Goal: Task Accomplishment & Management: Manage account settings

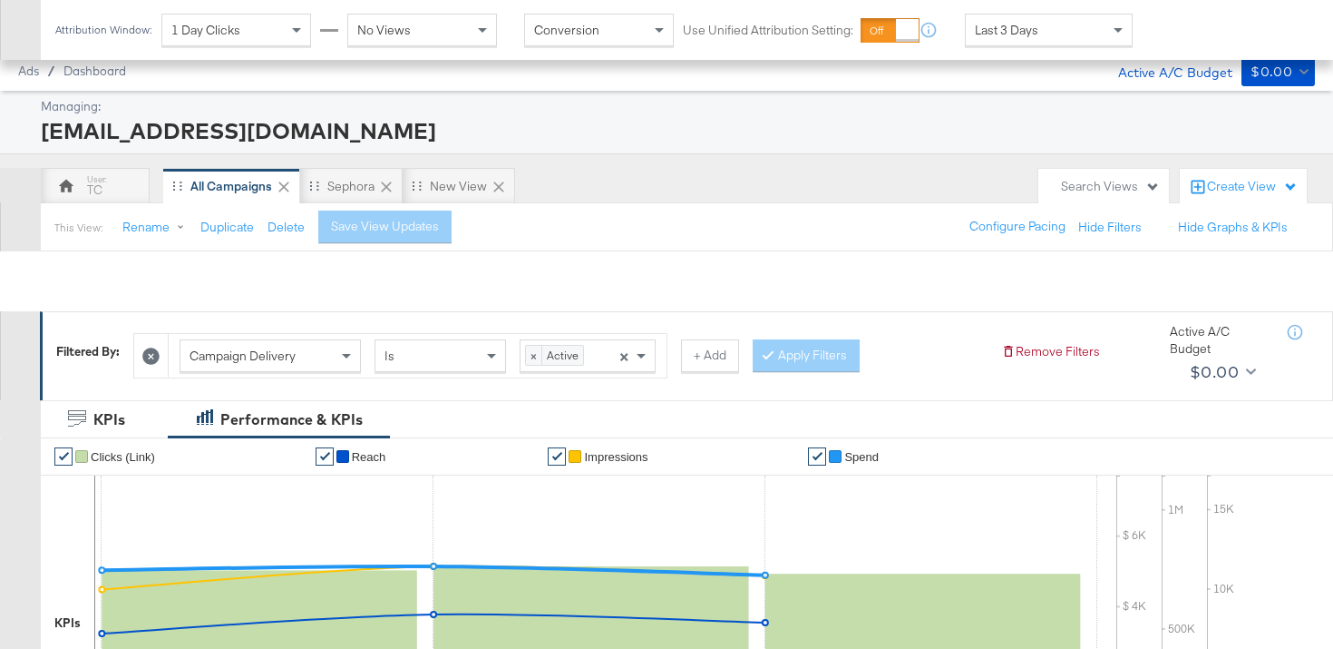
scroll to position [799, 0]
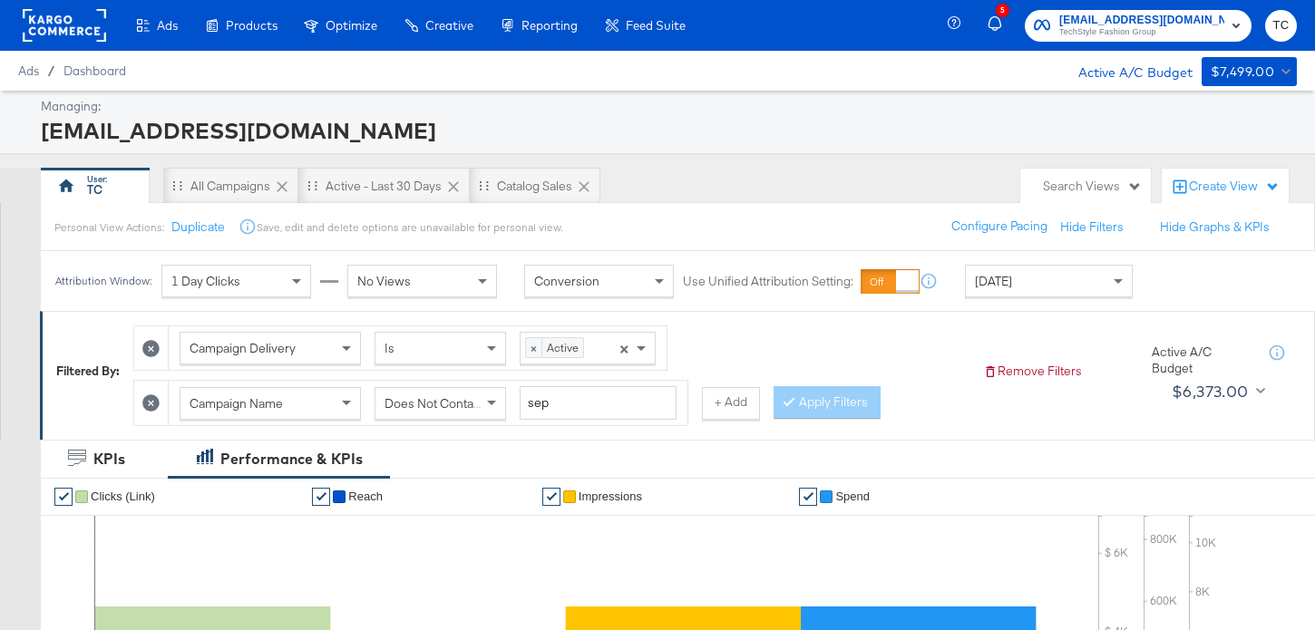
click at [1138, 15] on span "[EMAIL_ADDRESS][DOMAIN_NAME]" at bounding box center [1141, 20] width 165 height 19
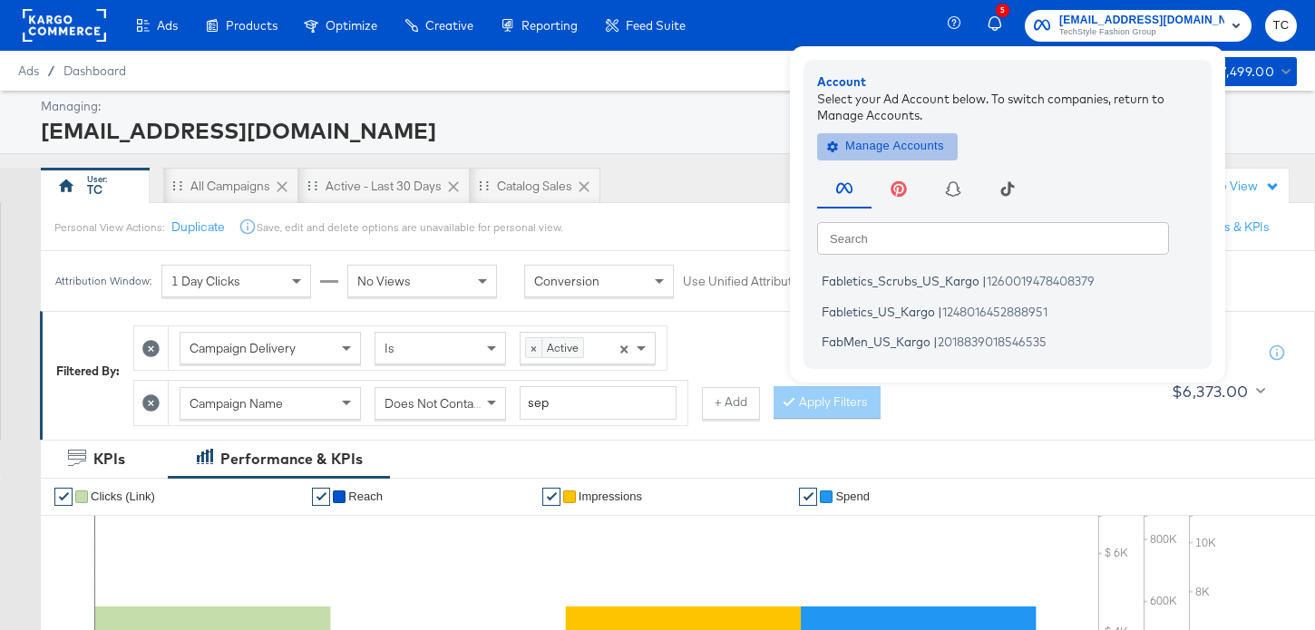
click at [934, 149] on span "Manage Accounts" at bounding box center [887, 146] width 113 height 21
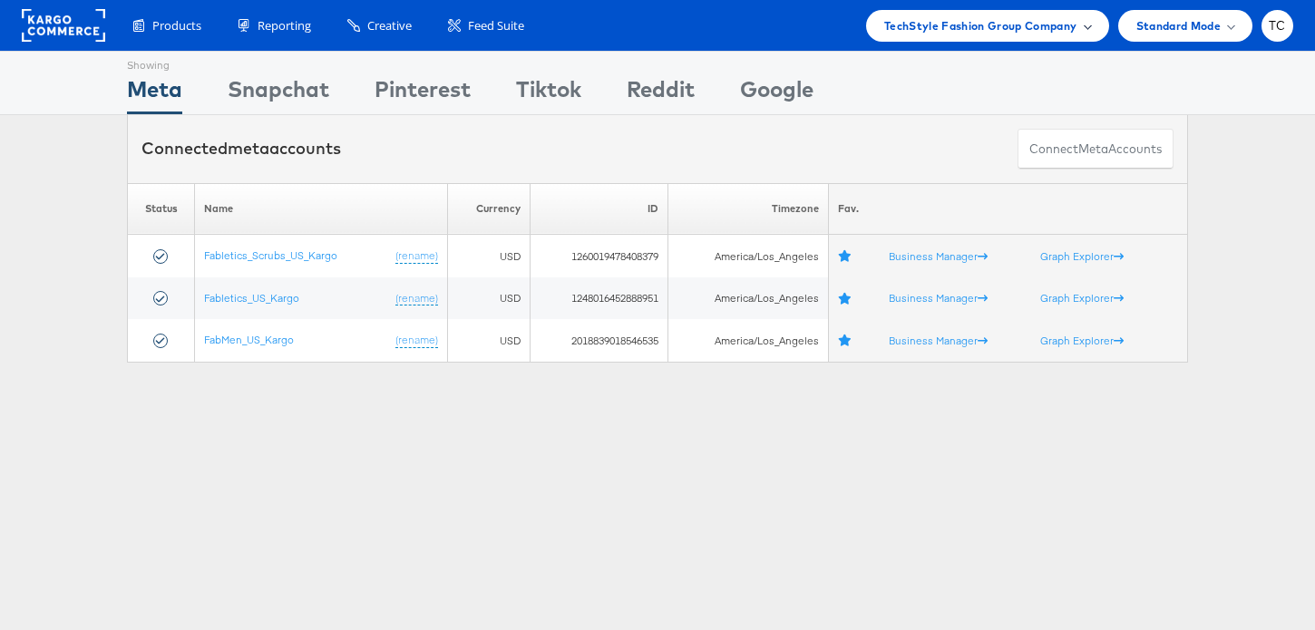
click at [982, 37] on div "TechStyle Fashion Group Company" at bounding box center [987, 26] width 243 height 32
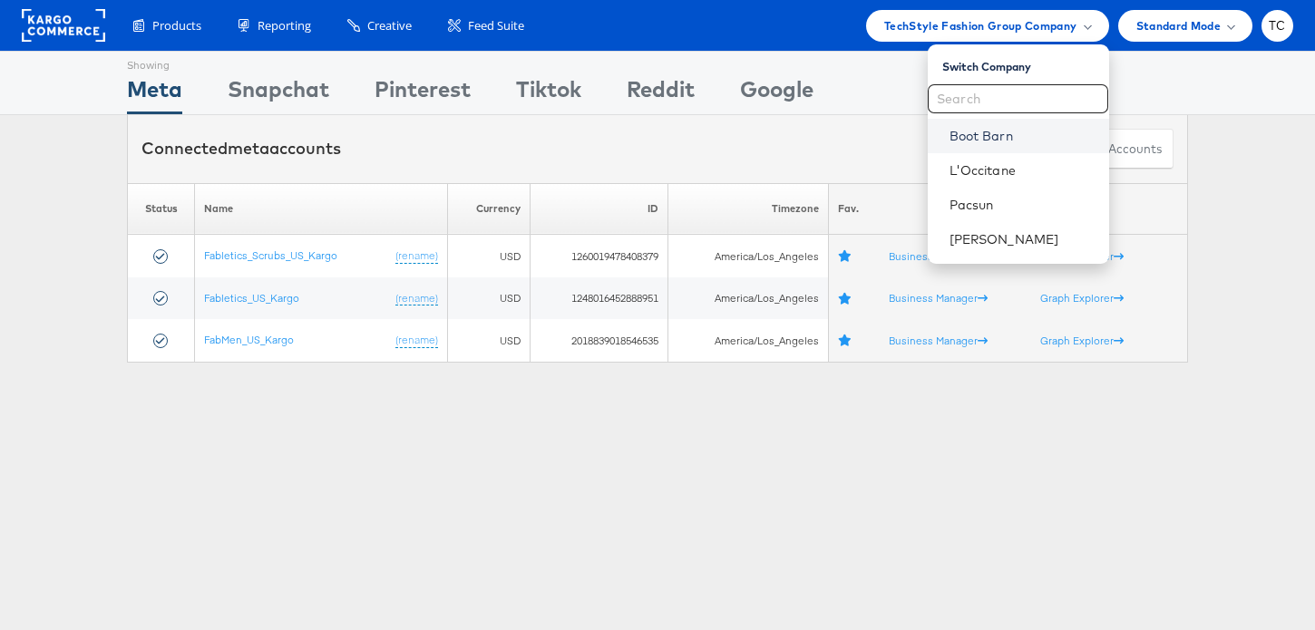
click at [987, 140] on link "Boot Barn" at bounding box center [1022, 136] width 145 height 18
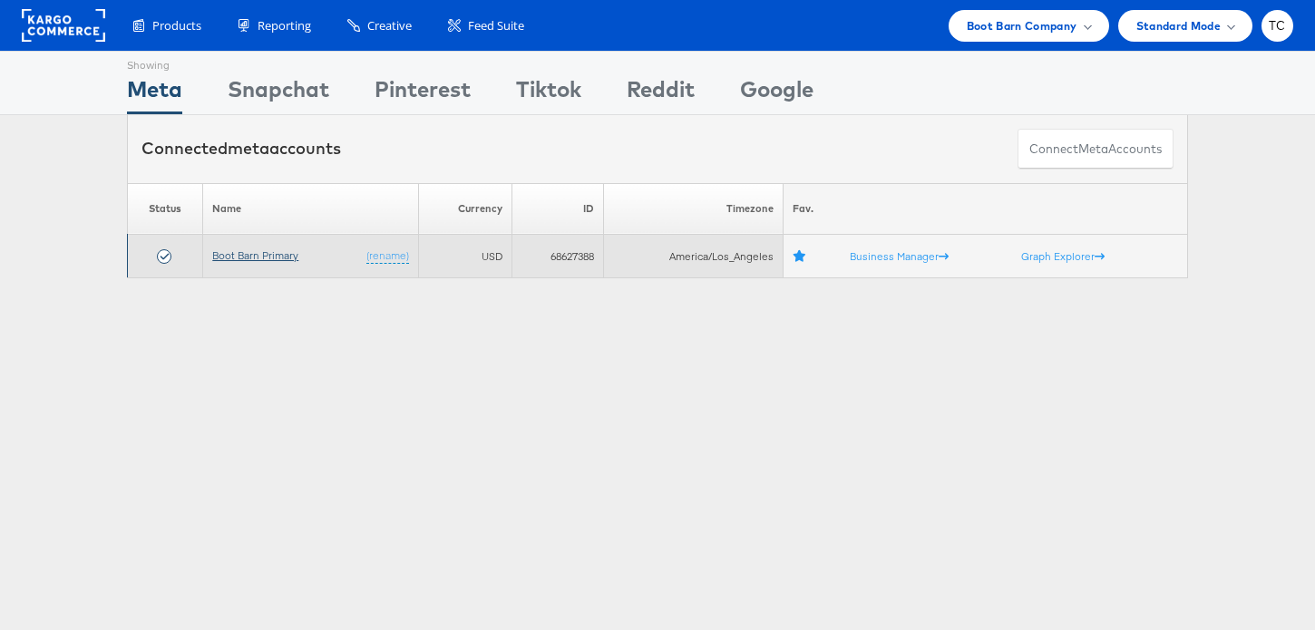
click at [295, 258] on link "Boot Barn Primary" at bounding box center [255, 256] width 86 height 14
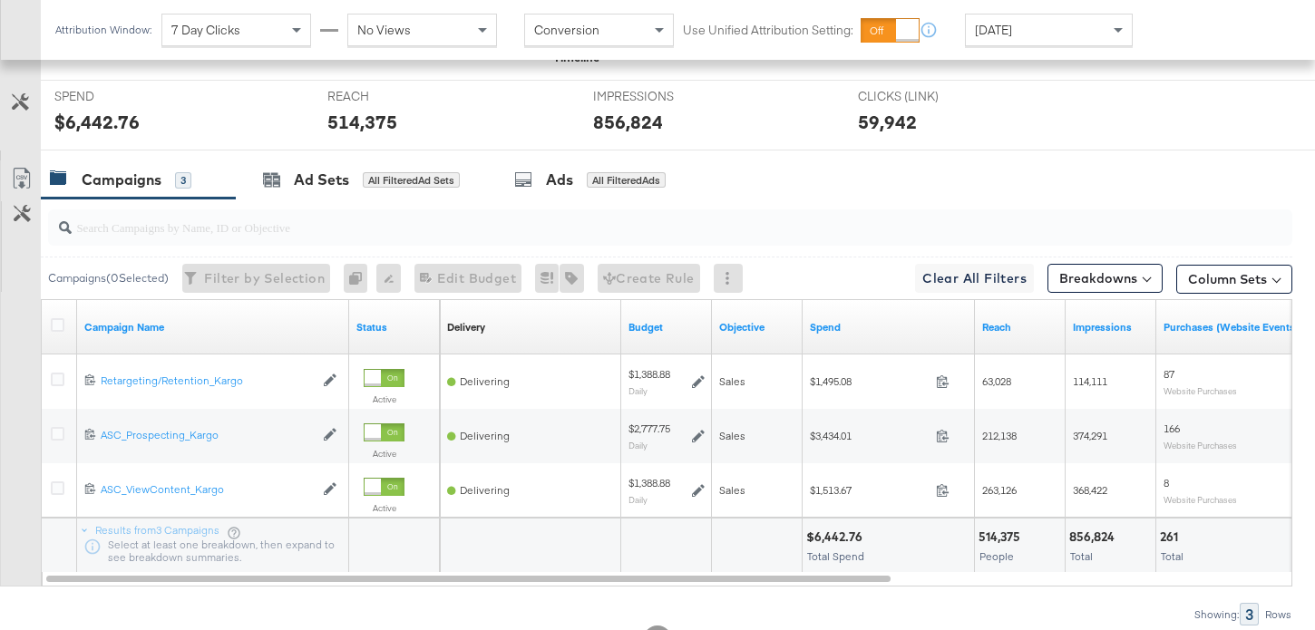
scroll to position [787, 0]
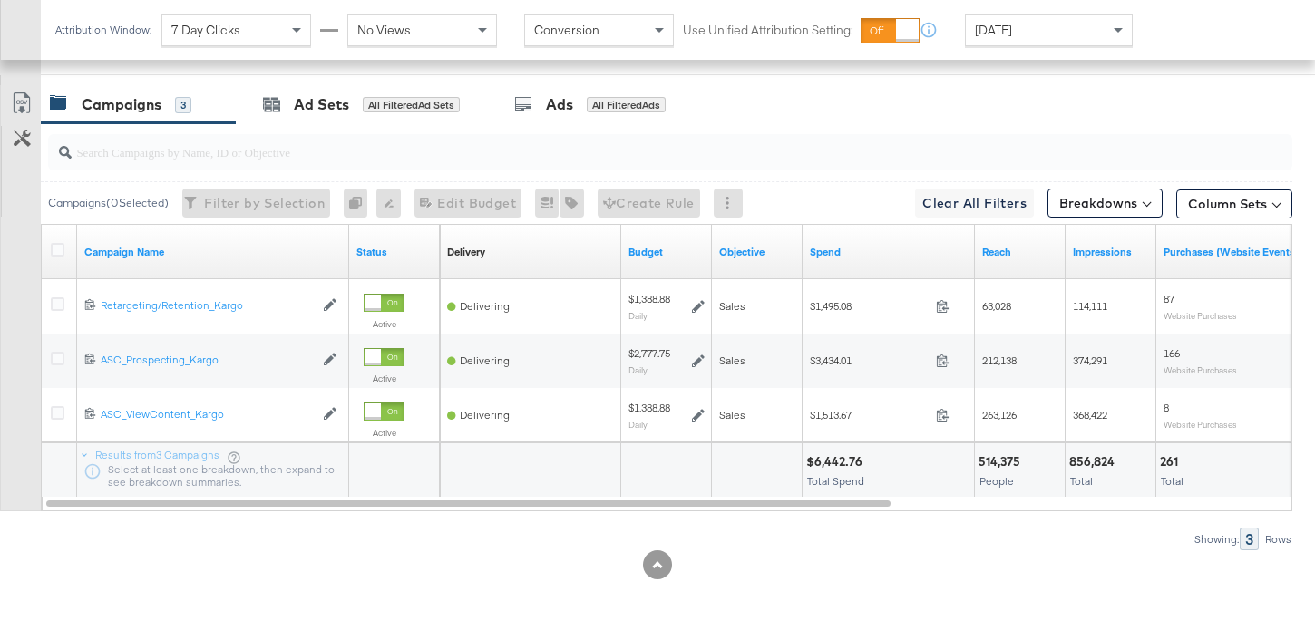
click at [1083, 21] on div "[DATE]" at bounding box center [1049, 30] width 166 height 31
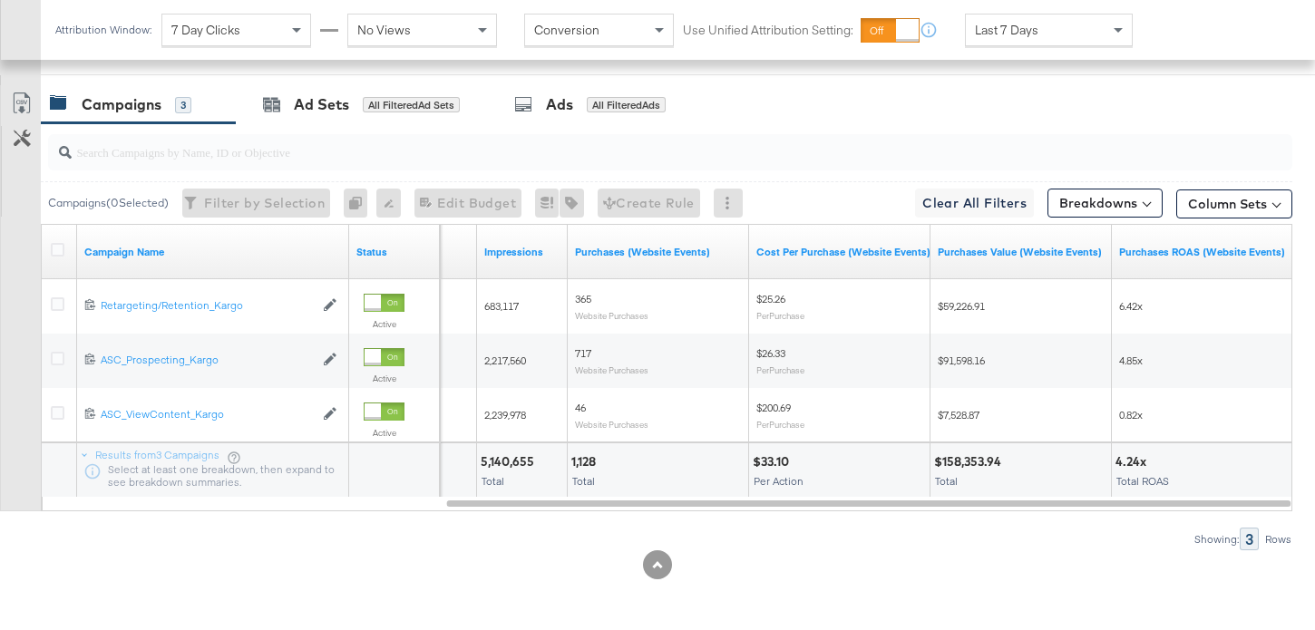
click at [1246, 190] on div "Column Sets" at bounding box center [1234, 204] width 116 height 29
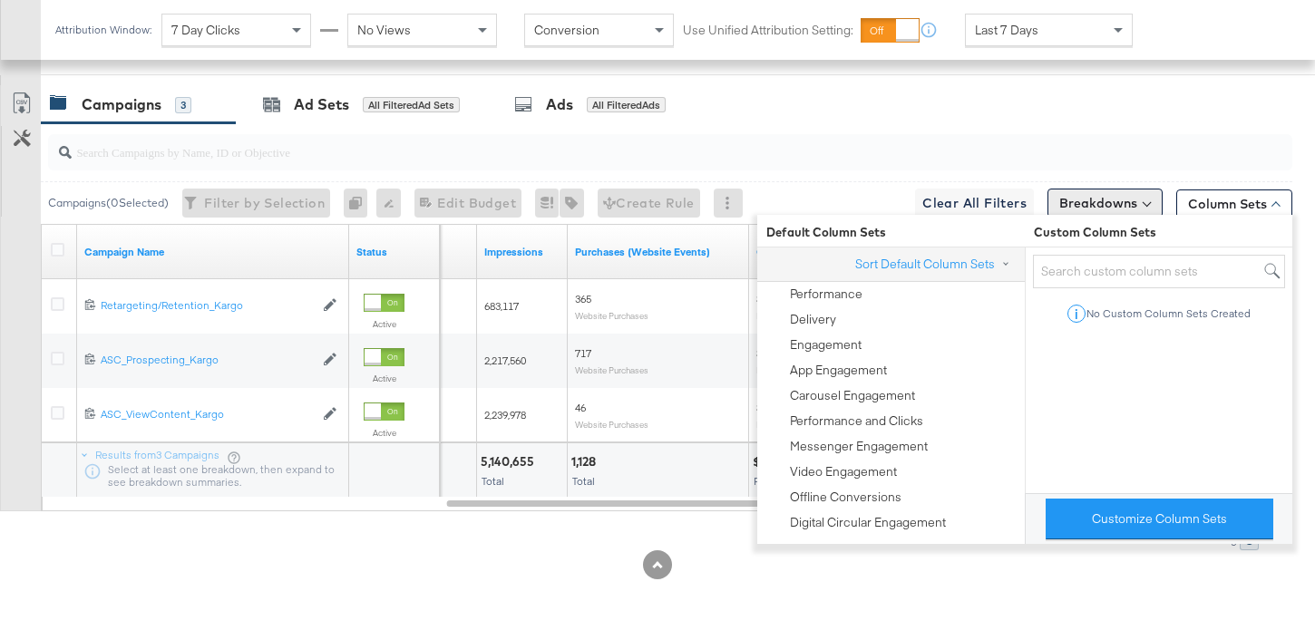
click at [1090, 209] on button "Breakdowns" at bounding box center [1105, 203] width 115 height 29
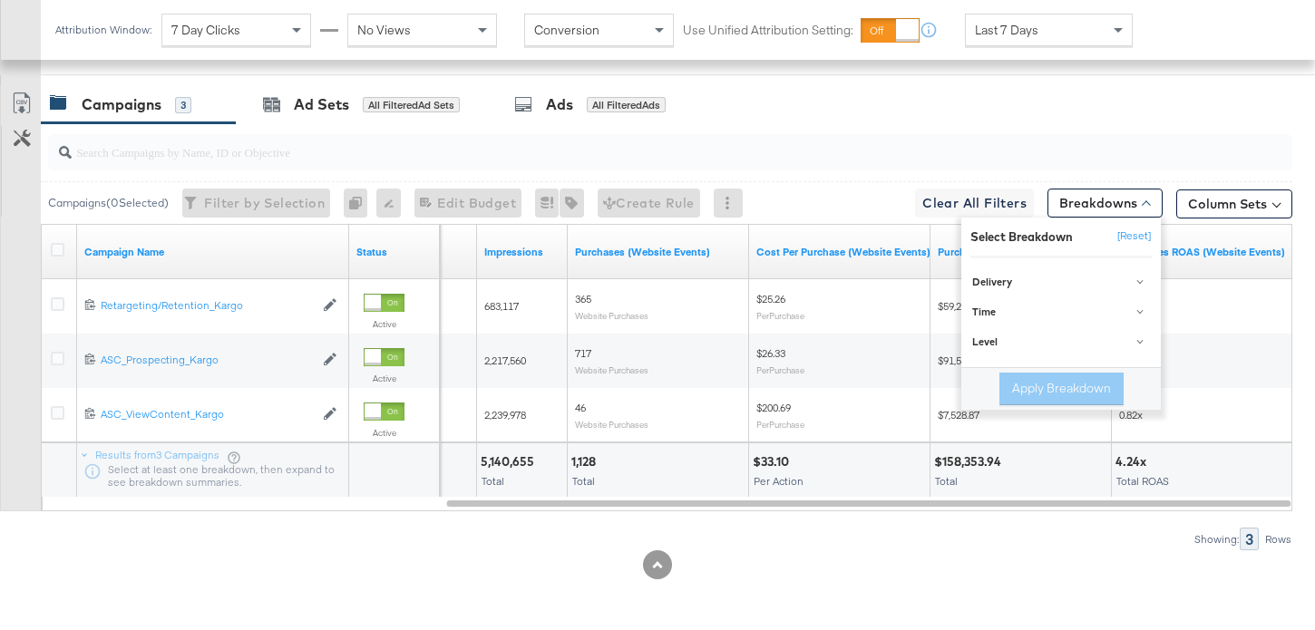
click at [1180, 119] on div "Campaigns 3 Ad Sets All Filtered Ad Sets Ads All Filtered Ads" at bounding box center [678, 104] width 1274 height 39
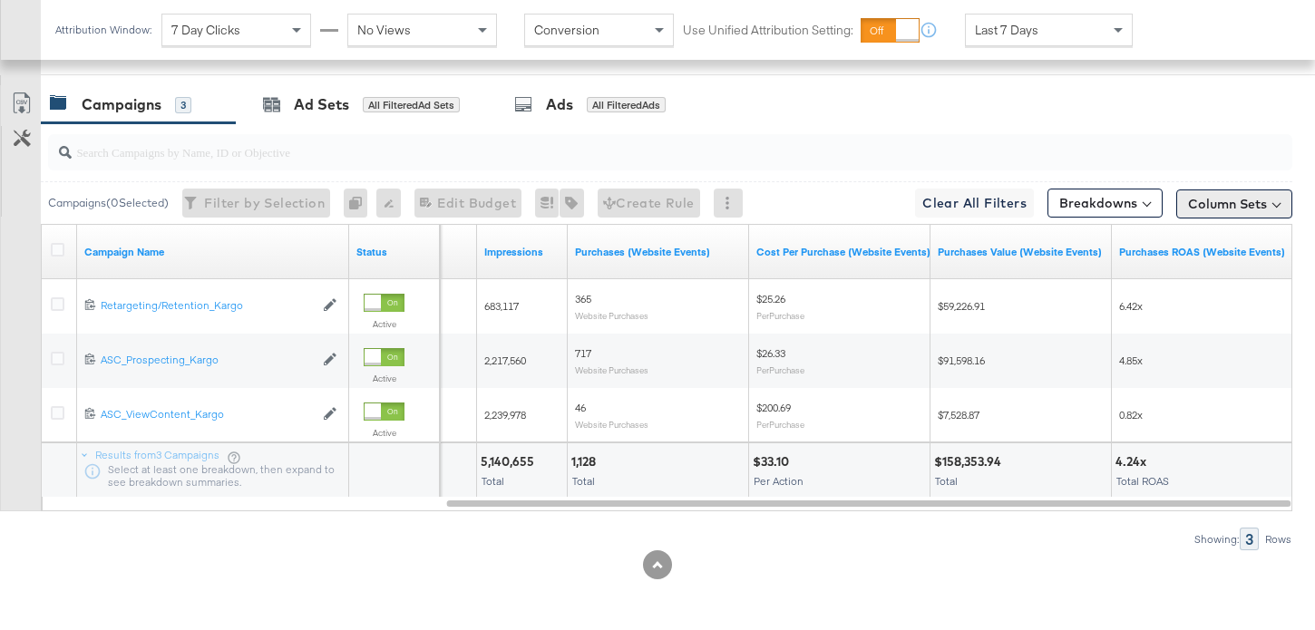
click at [1226, 210] on button "Column Sets" at bounding box center [1234, 204] width 116 height 29
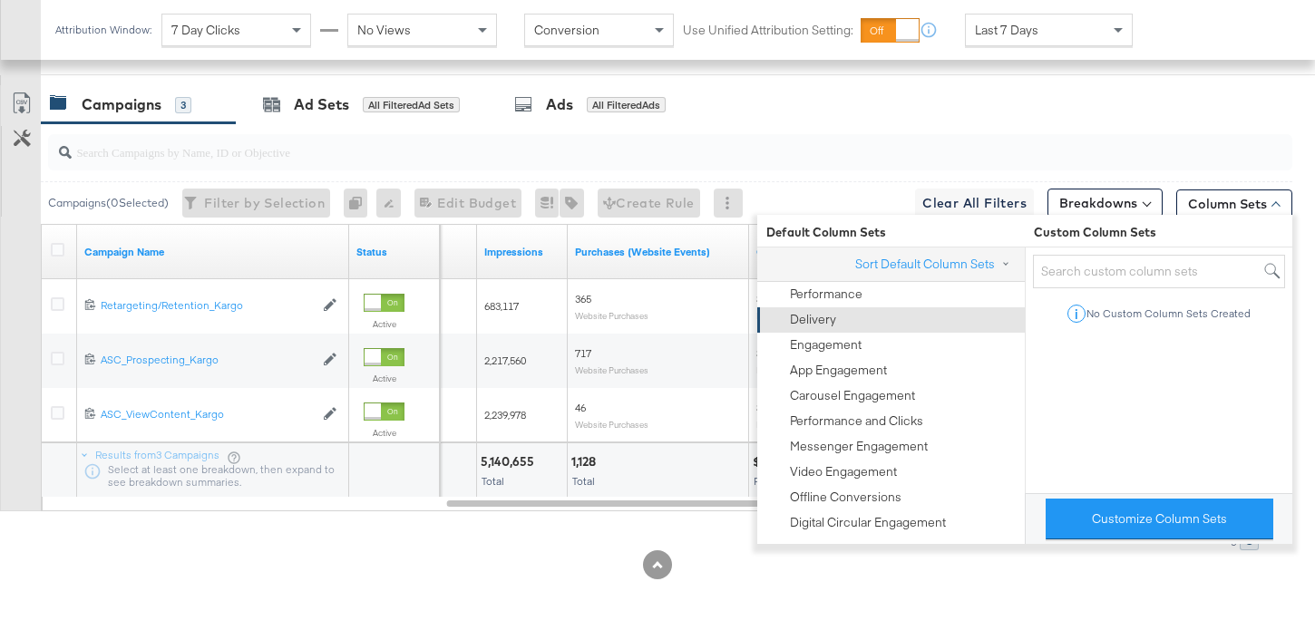
click at [920, 327] on div "Delivery" at bounding box center [889, 320] width 245 height 25
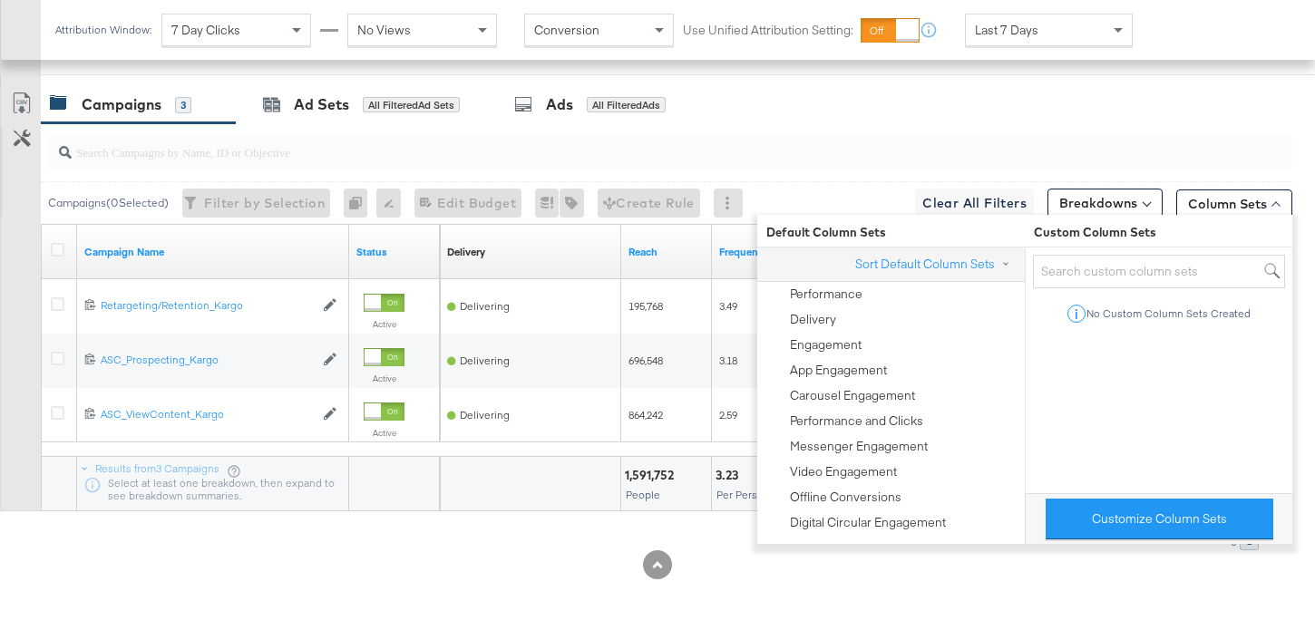
click at [939, 555] on div at bounding box center [657, 565] width 1315 height 29
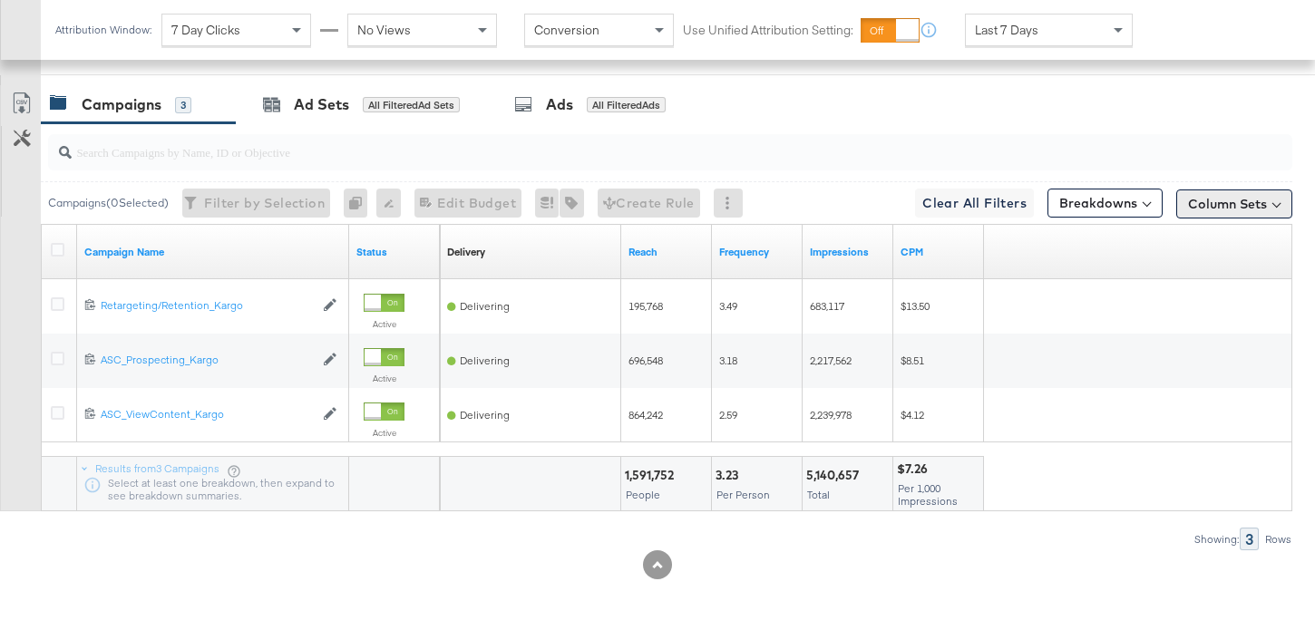
click at [1231, 207] on button "Column Sets" at bounding box center [1234, 204] width 116 height 29
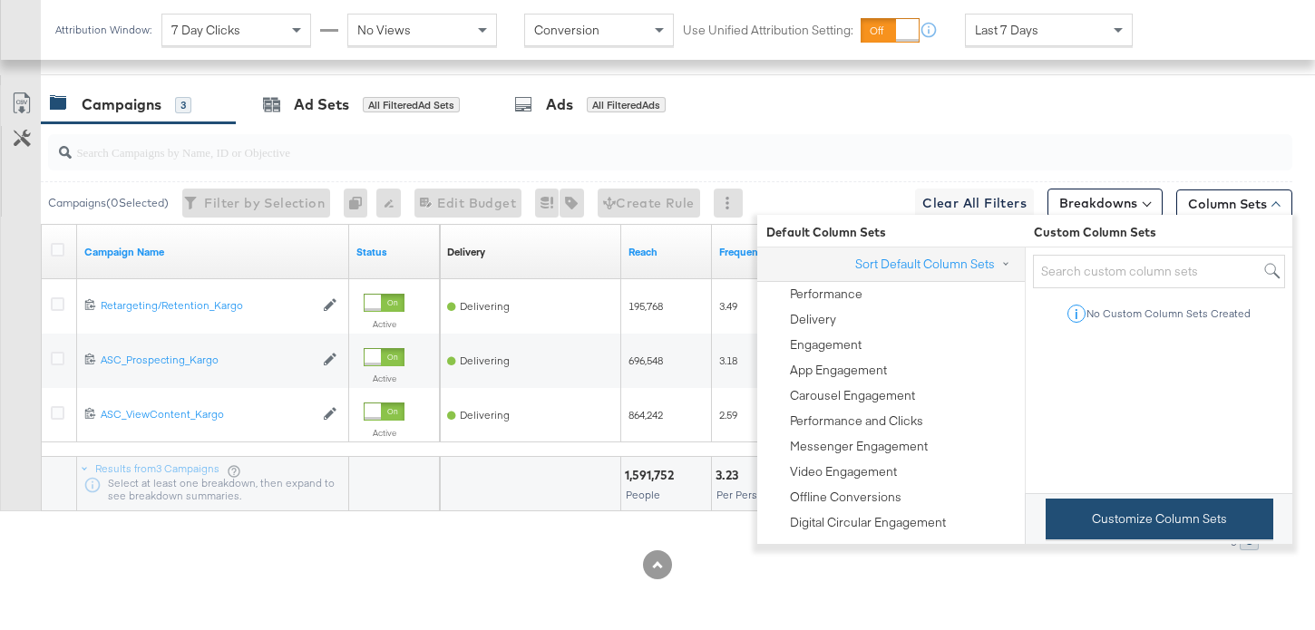
click at [1112, 502] on button "Customize Column Sets" at bounding box center [1160, 519] width 228 height 41
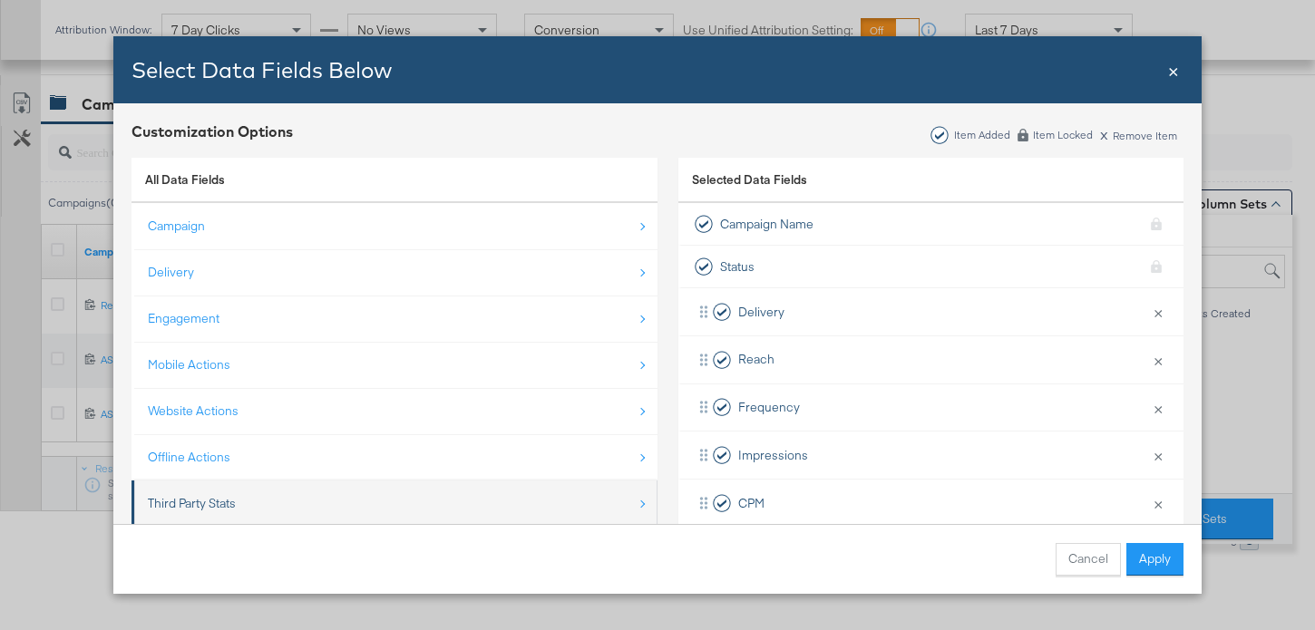
click at [377, 483] on li "Third Party Stats" at bounding box center [395, 504] width 526 height 47
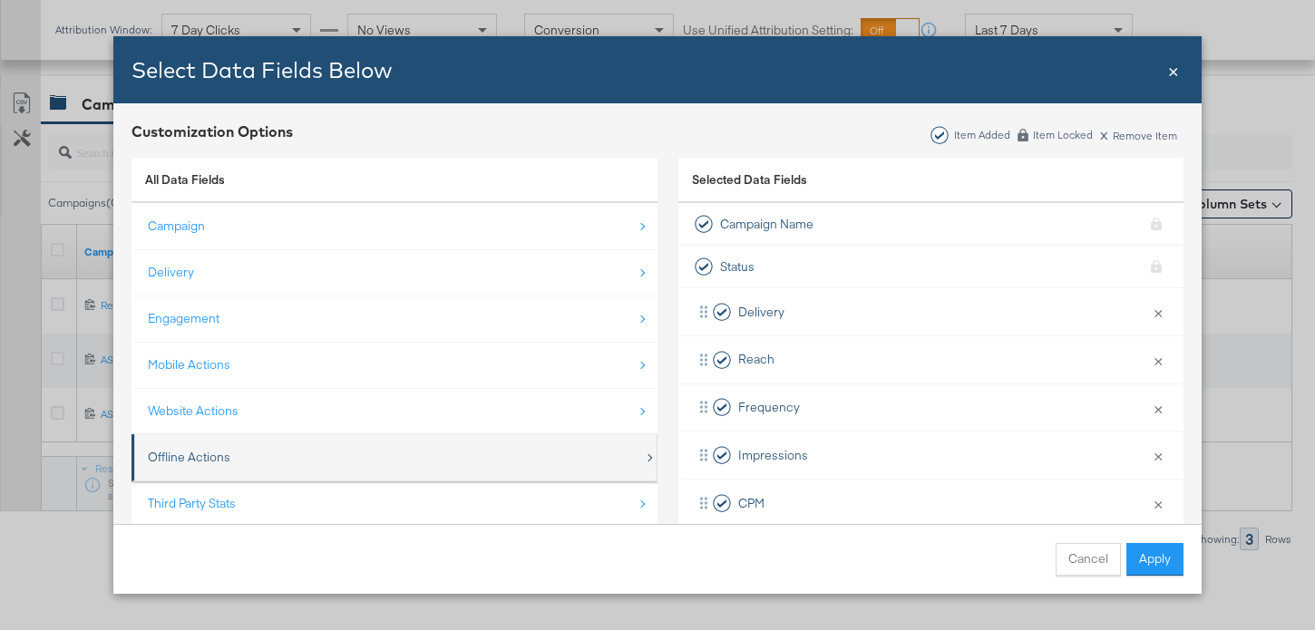
scroll to position [26, 0]
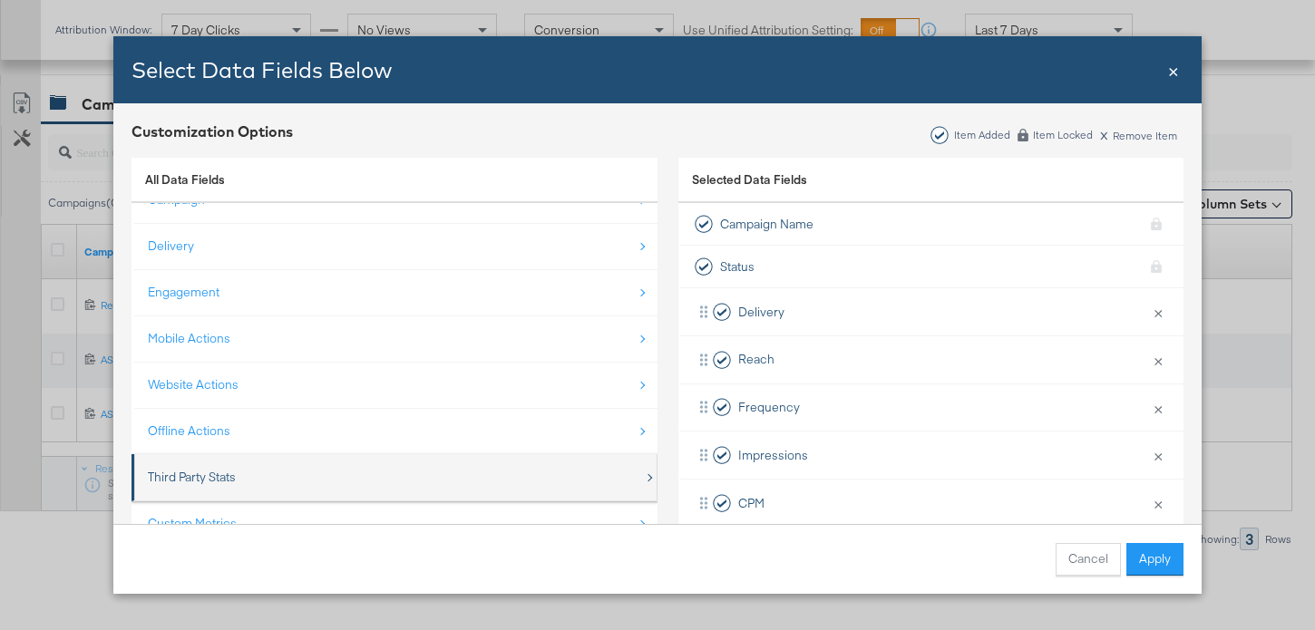
click at [269, 470] on div "Third Party Stats" at bounding box center [396, 477] width 496 height 37
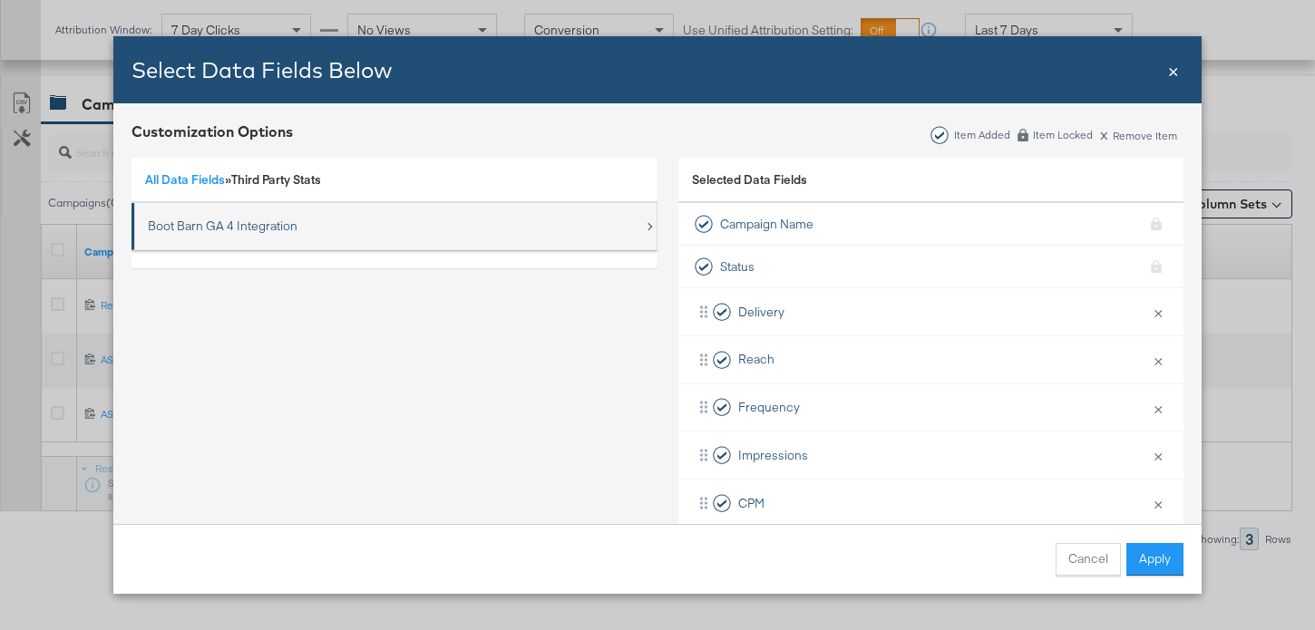
click at [261, 230] on div "Boot Barn GA 4 Integration" at bounding box center [223, 226] width 150 height 17
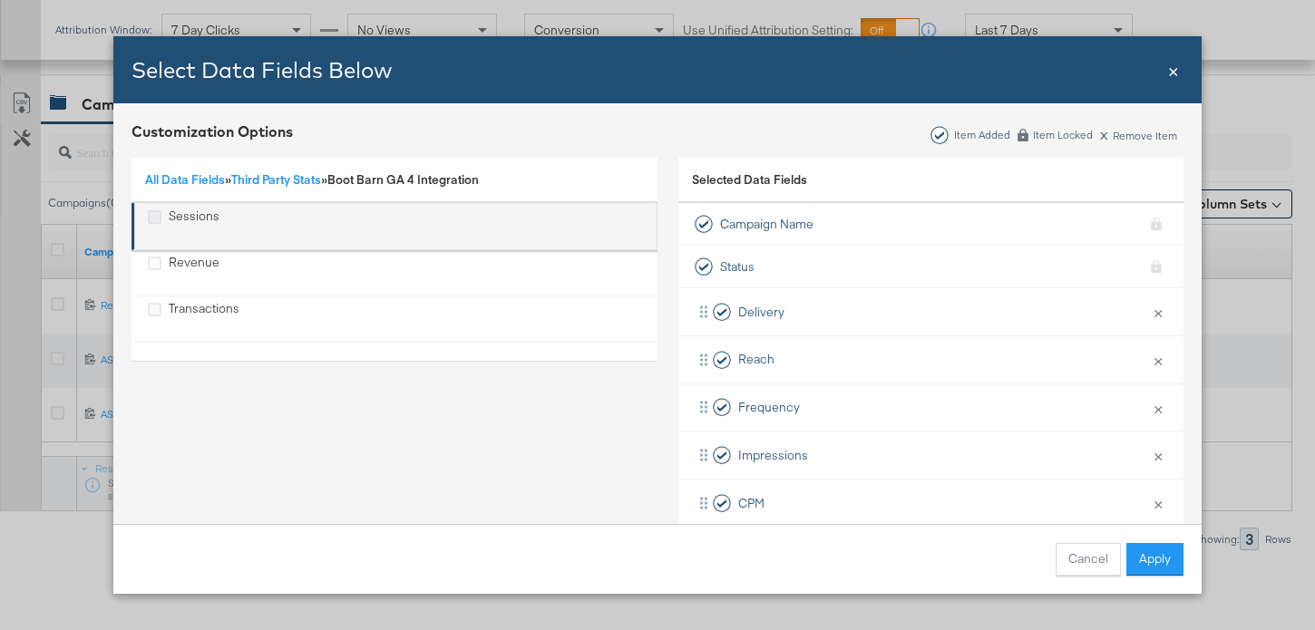
click at [158, 214] on icon "Sessions" at bounding box center [155, 217] width 14 height 14
click at [0, 0] on input "Sessions" at bounding box center [0, 0] width 0 height 0
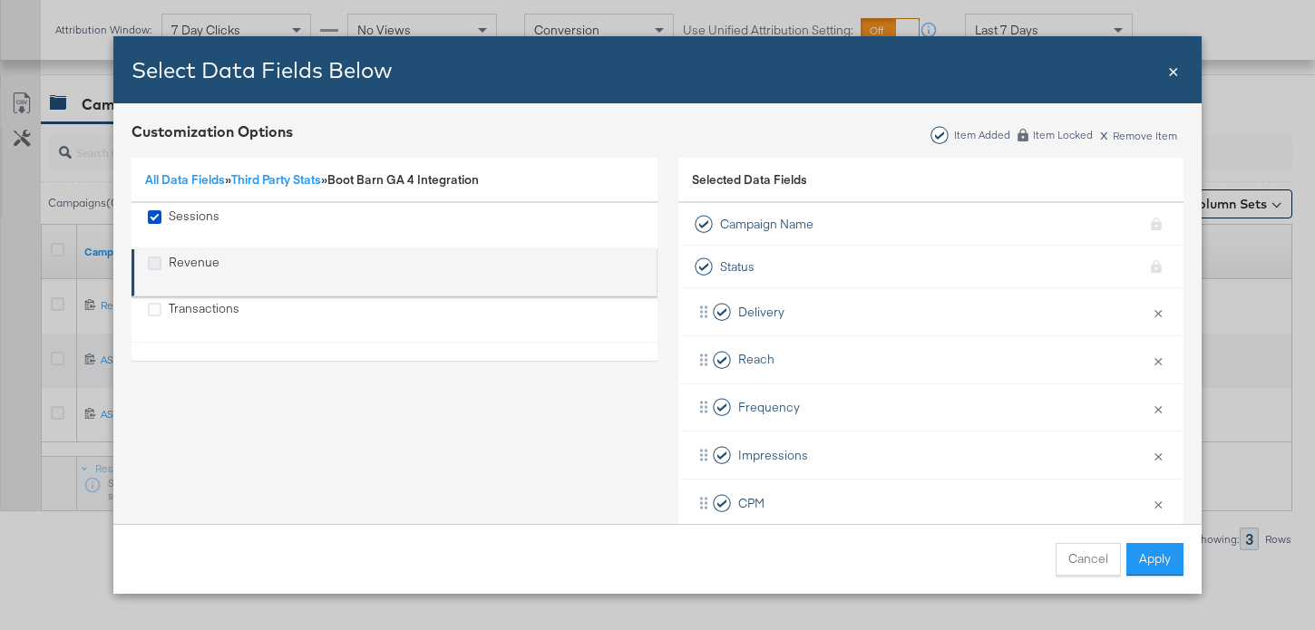
click at [158, 260] on icon "Revenue" at bounding box center [155, 264] width 14 height 14
click at [0, 0] on input "Revenue" at bounding box center [0, 0] width 0 height 0
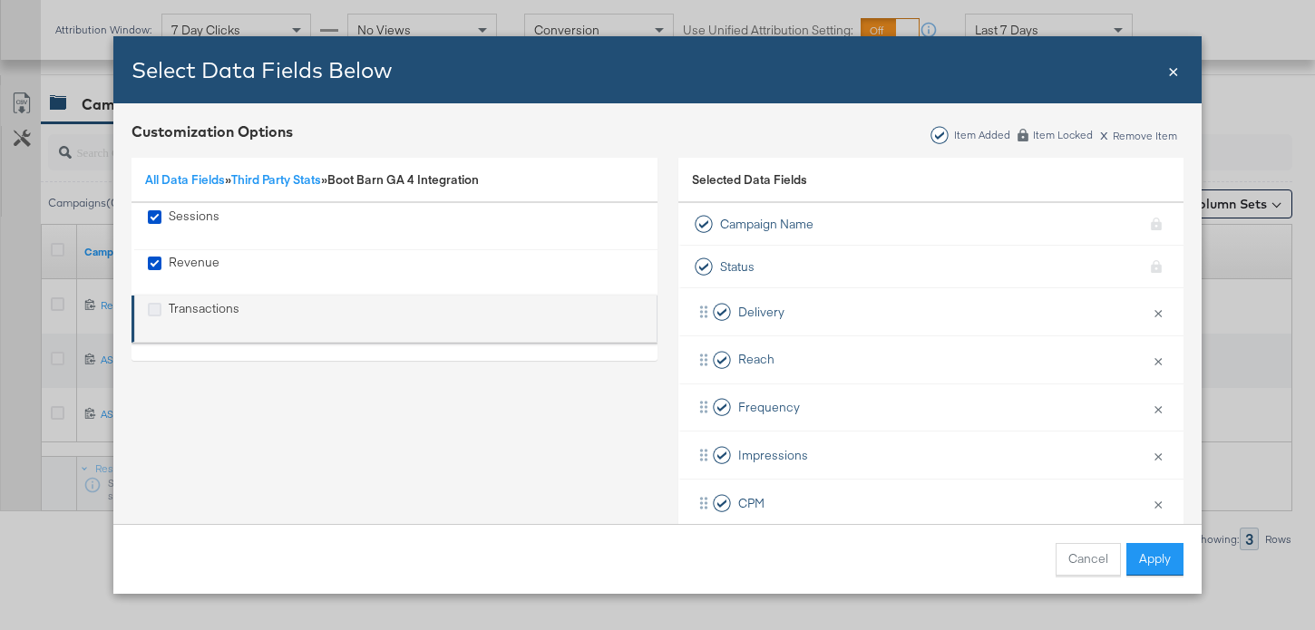
click at [152, 303] on icon "Transactions" at bounding box center [155, 310] width 14 height 14
click at [0, 0] on input "Transactions" at bounding box center [0, 0] width 0 height 0
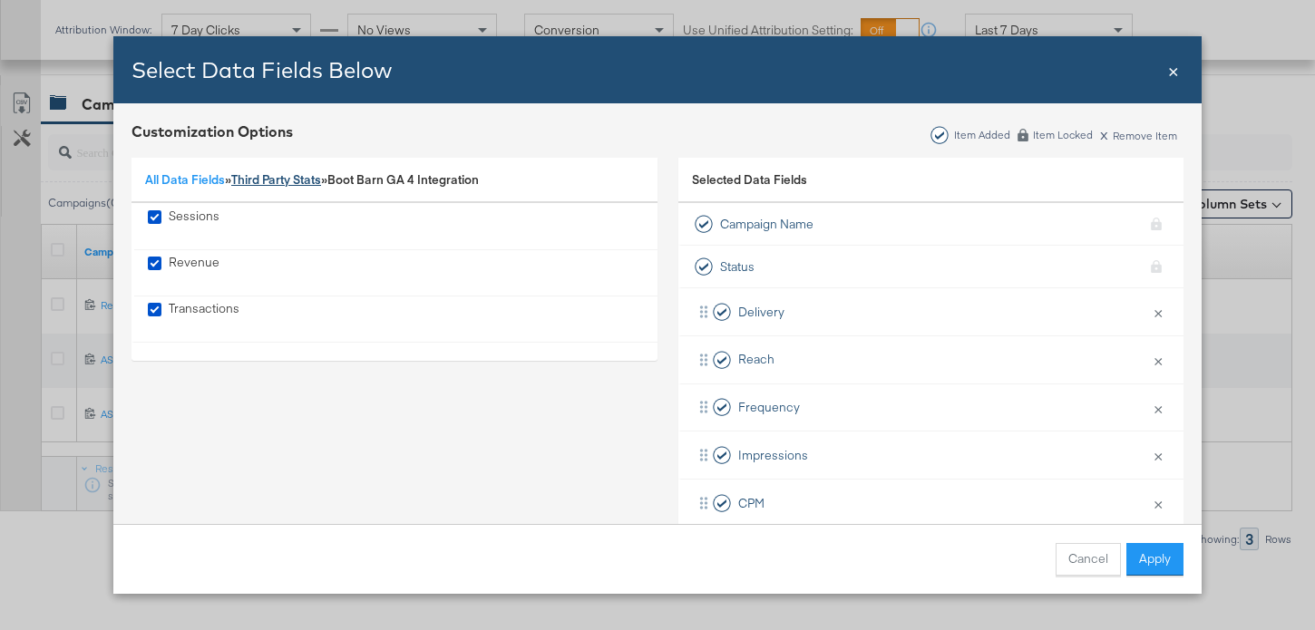
click at [286, 179] on link "Third Party Stats" at bounding box center [276, 179] width 90 height 16
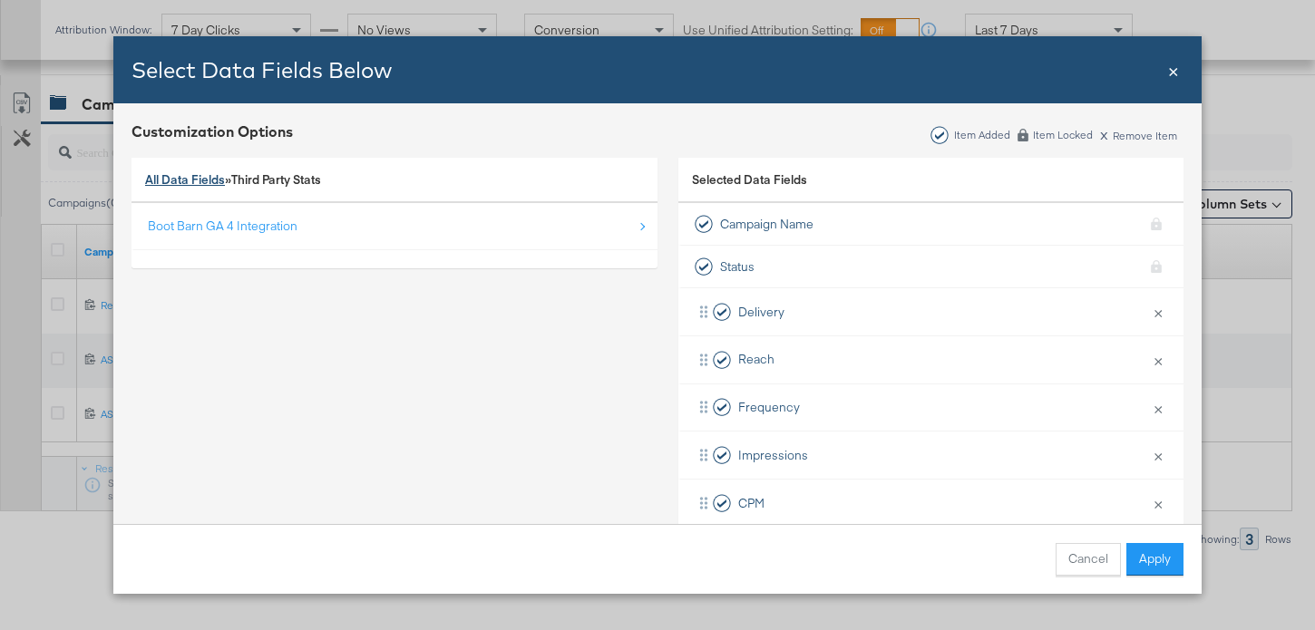
click at [199, 183] on link "All Data Fields" at bounding box center [185, 179] width 80 height 16
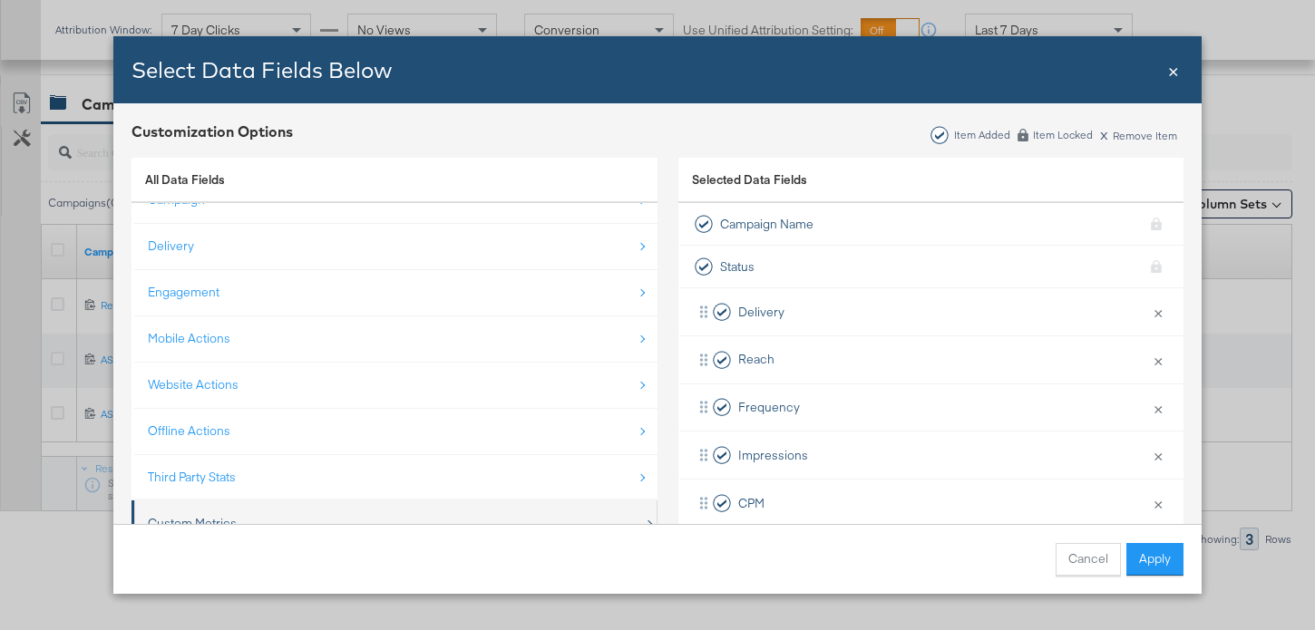
scroll to position [141, 0]
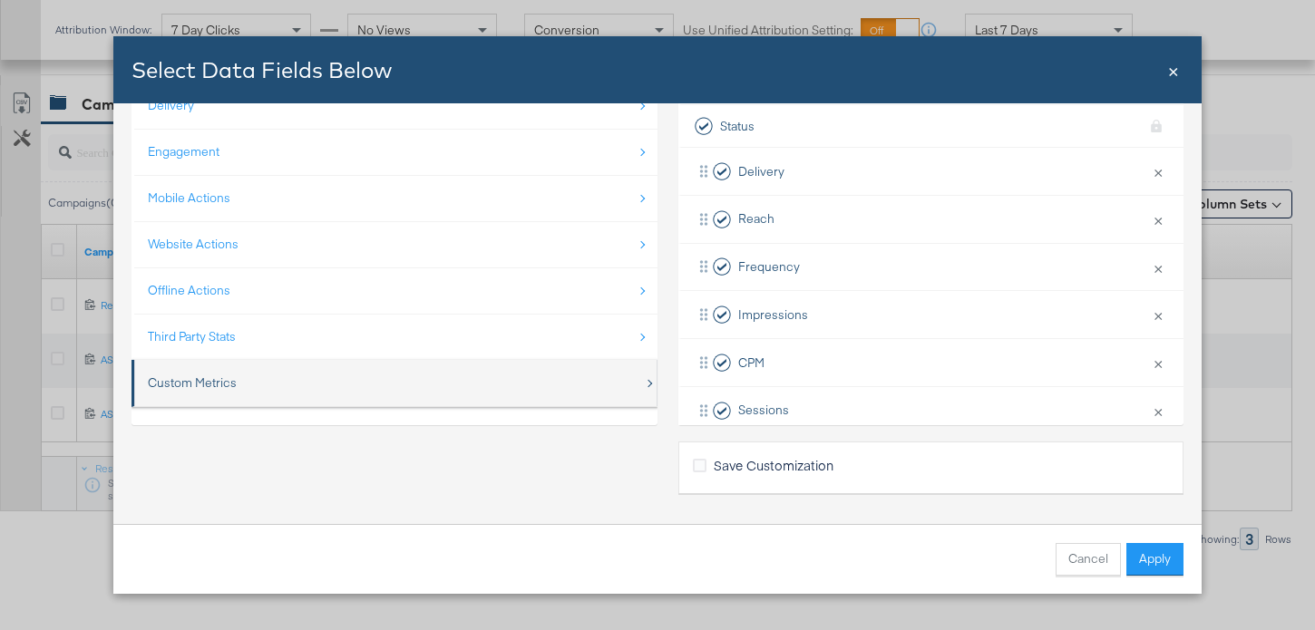
click at [204, 388] on div "Custom Metrics" at bounding box center [192, 383] width 89 height 17
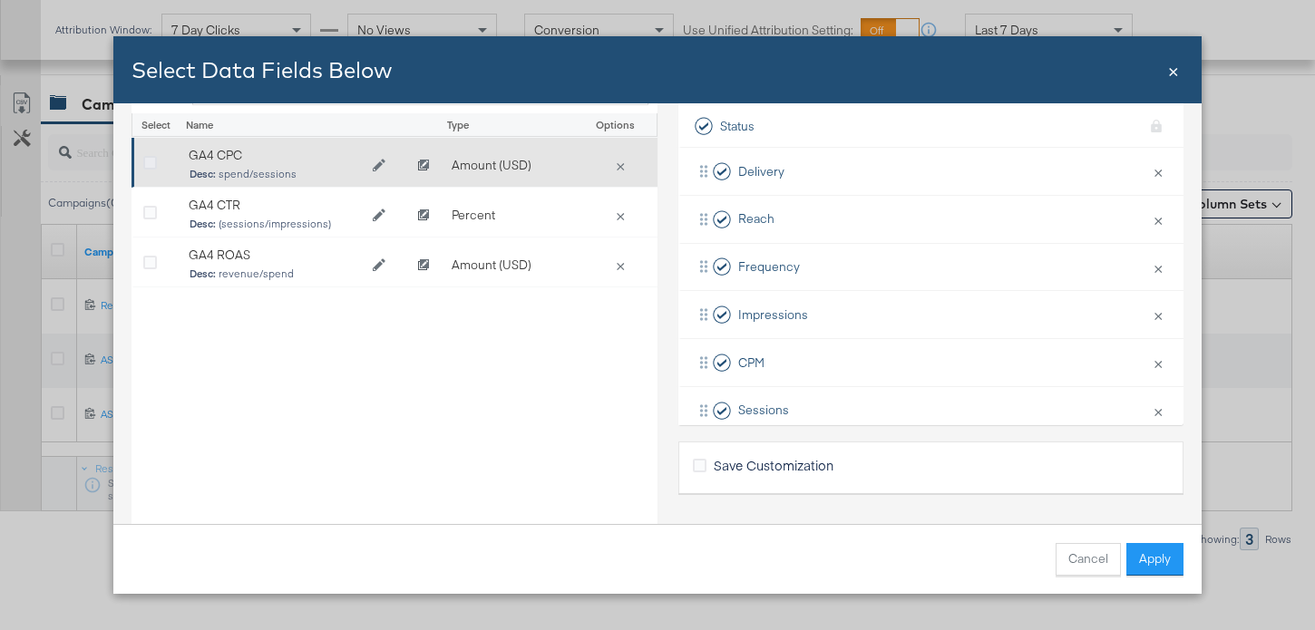
click at [151, 163] on icon "Bulk Add Locations Modal" at bounding box center [150, 164] width 14 height 14
click at [0, 0] on input "Bulk Add Locations Modal" at bounding box center [0, 0] width 0 height 0
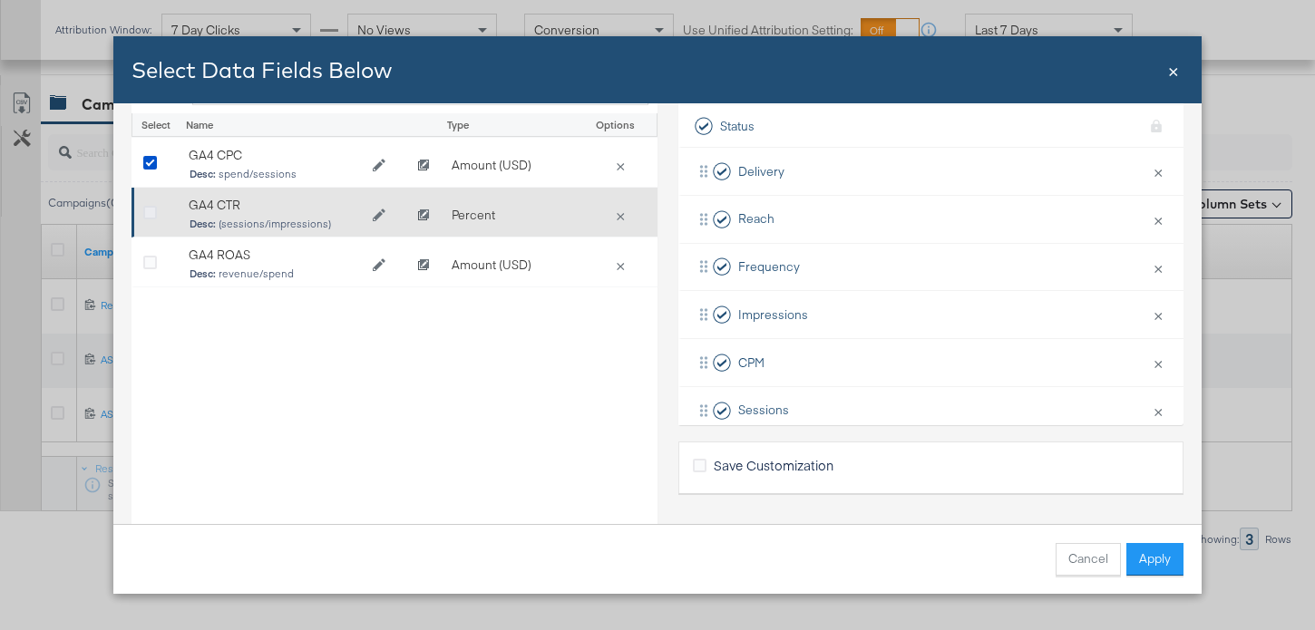
click at [151, 216] on icon "Bulk Add Locations Modal" at bounding box center [150, 214] width 14 height 14
click at [0, 0] on input "Bulk Add Locations Modal" at bounding box center [0, 0] width 0 height 0
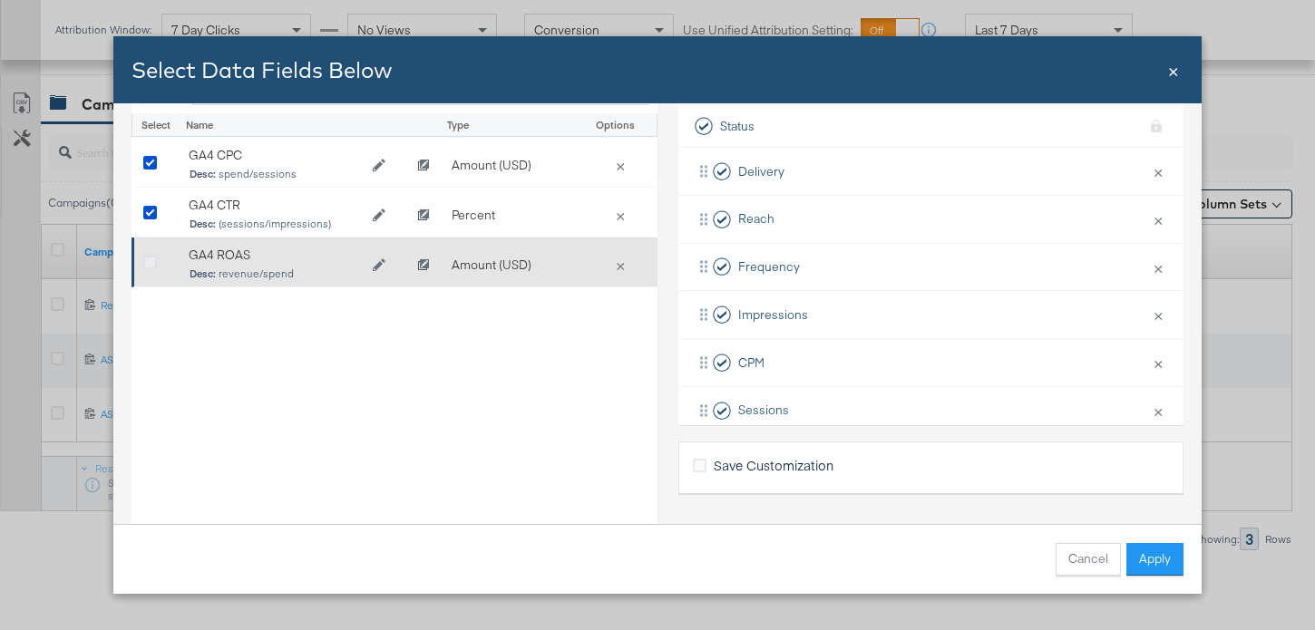
click at [151, 260] on icon "Bulk Add Locations Modal" at bounding box center [150, 264] width 14 height 14
click at [0, 0] on input "Bulk Add Locations Modal" at bounding box center [0, 0] width 0 height 0
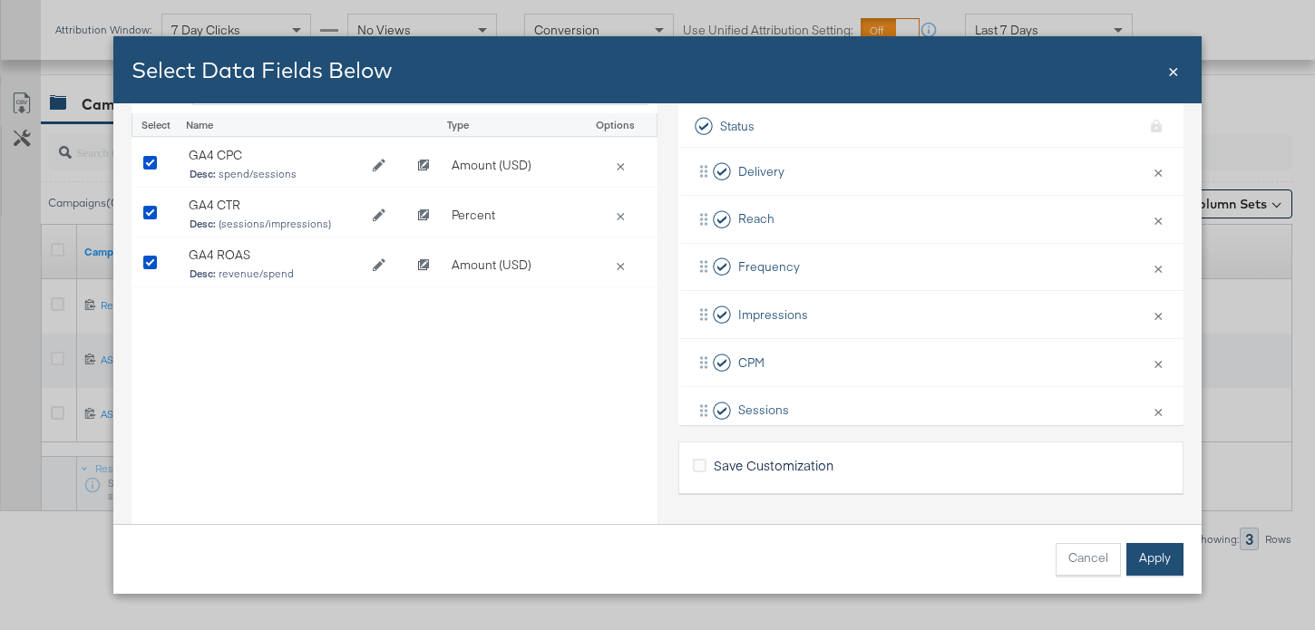
click at [1138, 548] on button "Apply" at bounding box center [1155, 559] width 57 height 33
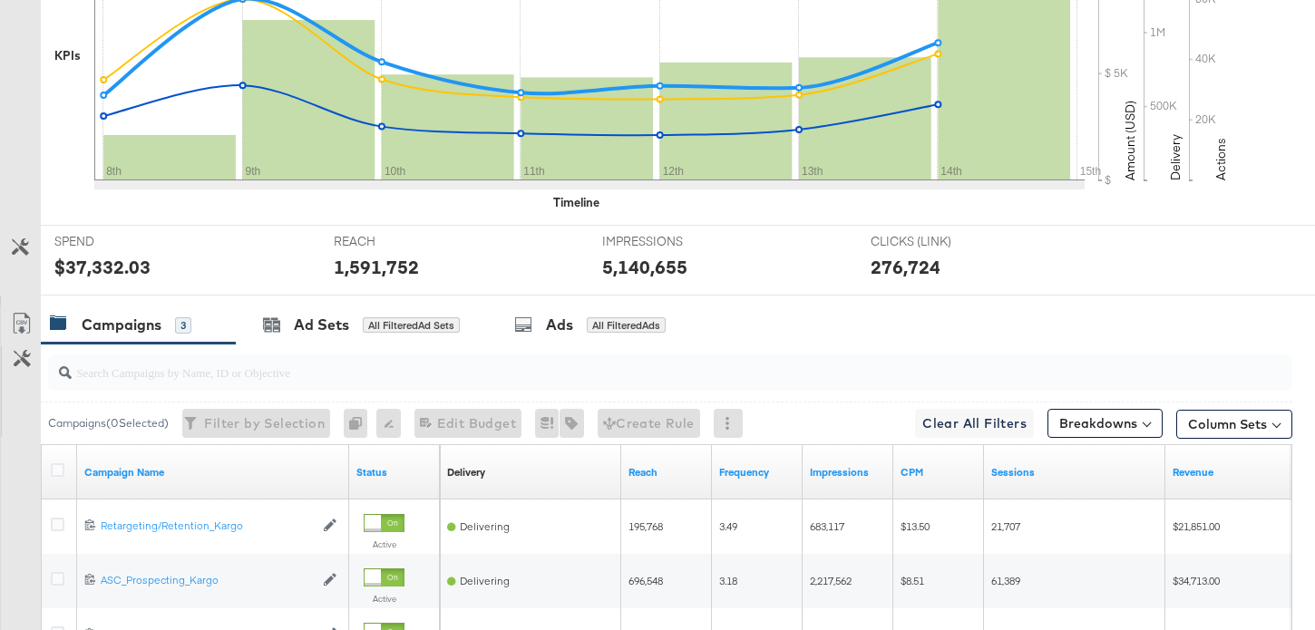
scroll to position [787, 0]
